Goal: Obtain resource: Download file/media

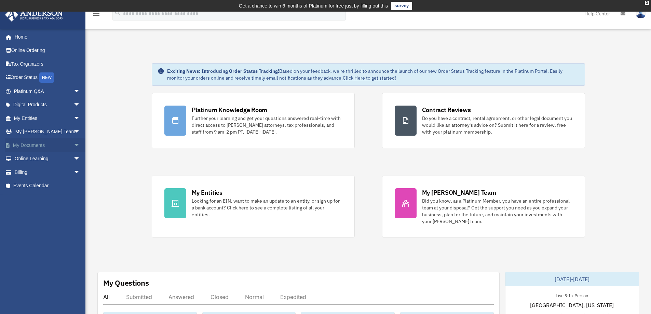
click at [28, 145] on link "My Documents arrow_drop_down" at bounding box center [48, 145] width 86 height 14
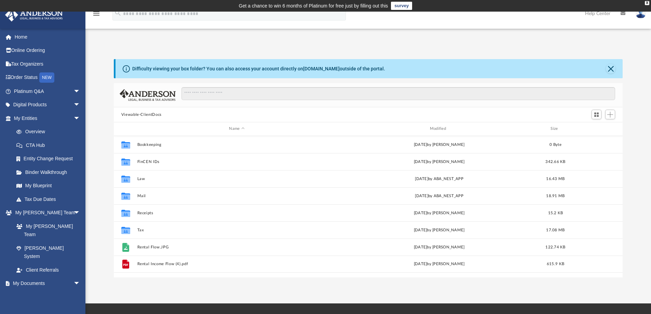
scroll to position [150, 504]
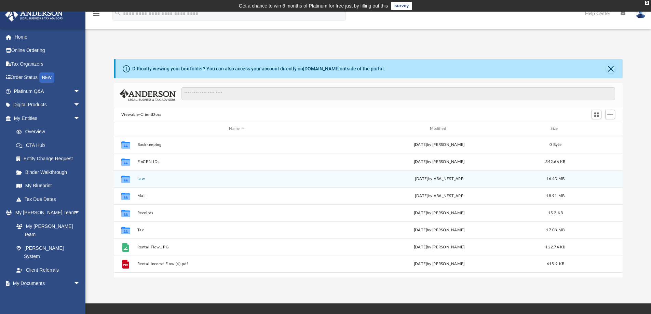
click at [126, 179] on icon "grid" at bounding box center [125, 179] width 9 height 5
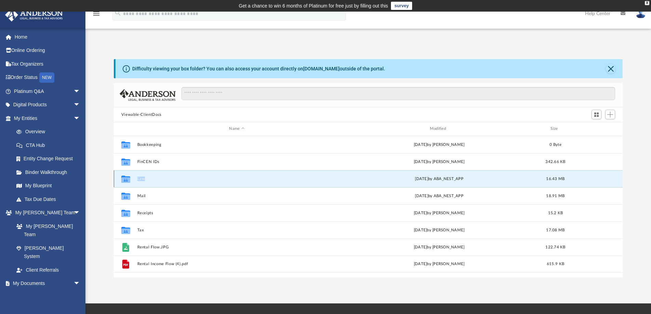
click at [126, 179] on icon "grid" at bounding box center [125, 179] width 9 height 5
click at [138, 178] on button "Law" at bounding box center [236, 179] width 199 height 4
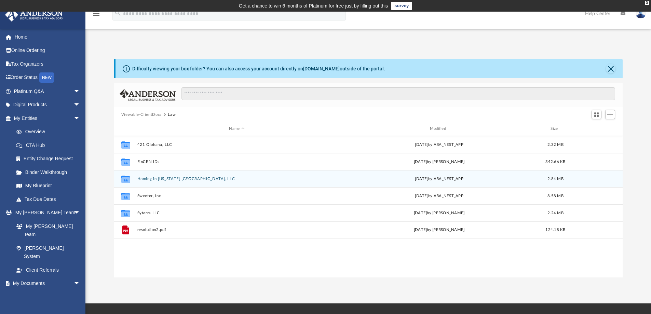
click at [155, 177] on button "Homing in [US_STATE] [GEOGRAPHIC_DATA], LLC" at bounding box center [236, 179] width 199 height 4
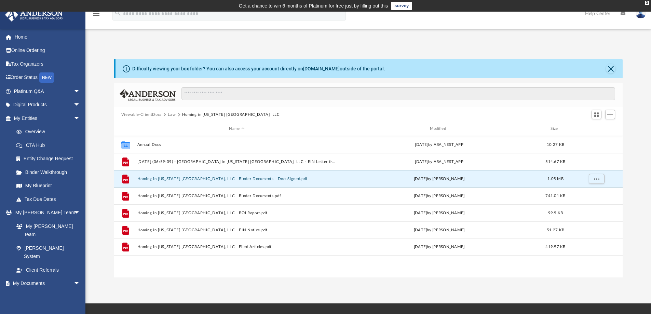
click at [175, 177] on button "Homing in [US_STATE] [GEOGRAPHIC_DATA], LLC - Binder Documents - DocuSigned.pdf" at bounding box center [236, 179] width 199 height 4
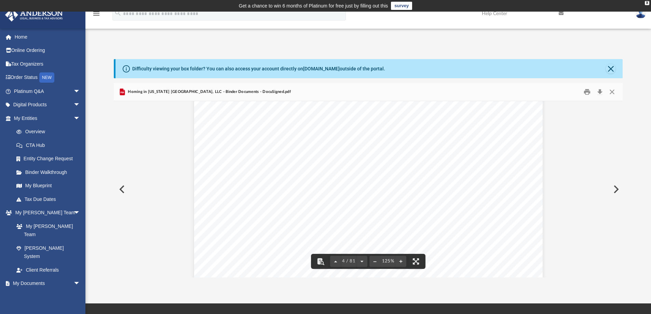
scroll to position [1504, 0]
drag, startPoint x: 336, startPoint y: 149, endPoint x: 393, endPoint y: 151, distance: 57.1
click at [393, 151] on span "[STREET_ADDRESS][US_STATE]" at bounding box center [386, 149] width 97 height 7
drag, startPoint x: 399, startPoint y: 149, endPoint x: 472, endPoint y: 150, distance: 73.9
click at [435, 150] on span "[STREET_ADDRESS][US_STATE]" at bounding box center [386, 149] width 97 height 7
